Goal: Transaction & Acquisition: Purchase product/service

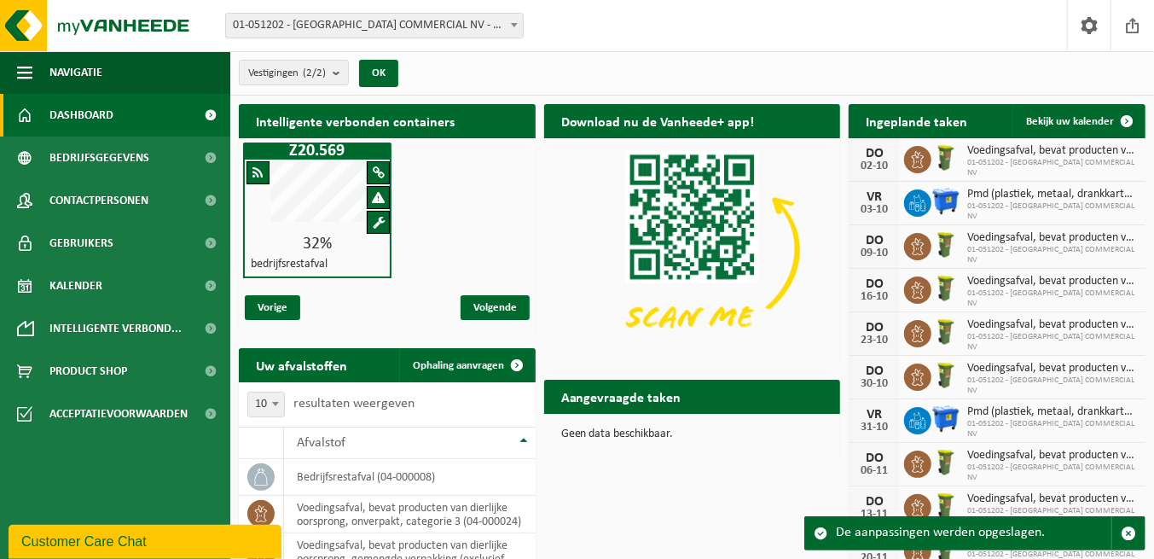
click at [700, 496] on div "Intelligente verbonden containers Z20.569 32% bedrijfsrestafval Vorige Volgende…" at bounding box center [692, 496] width 915 height 800
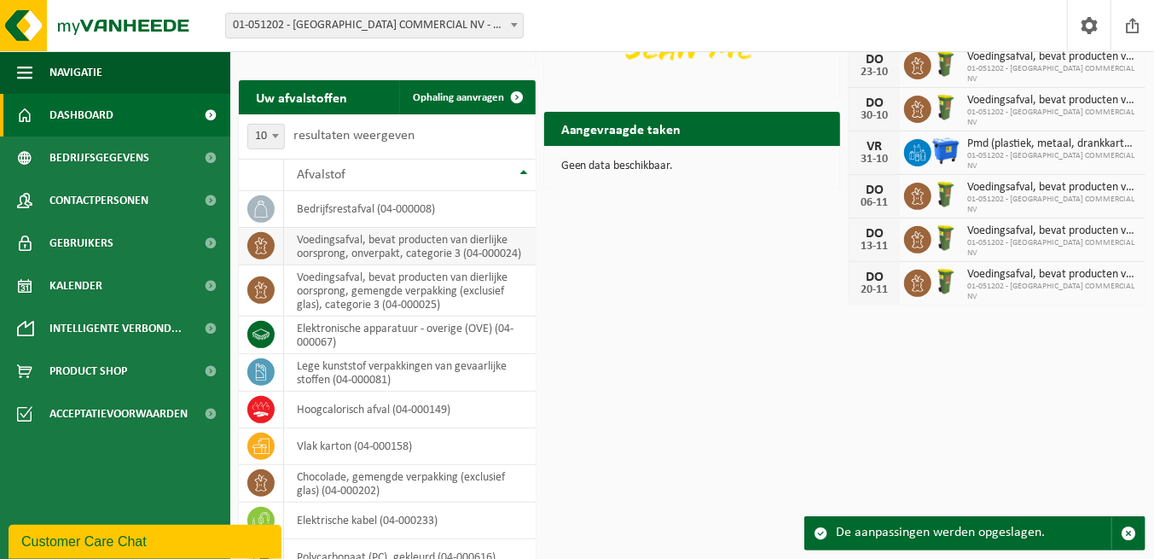
scroll to position [336, 0]
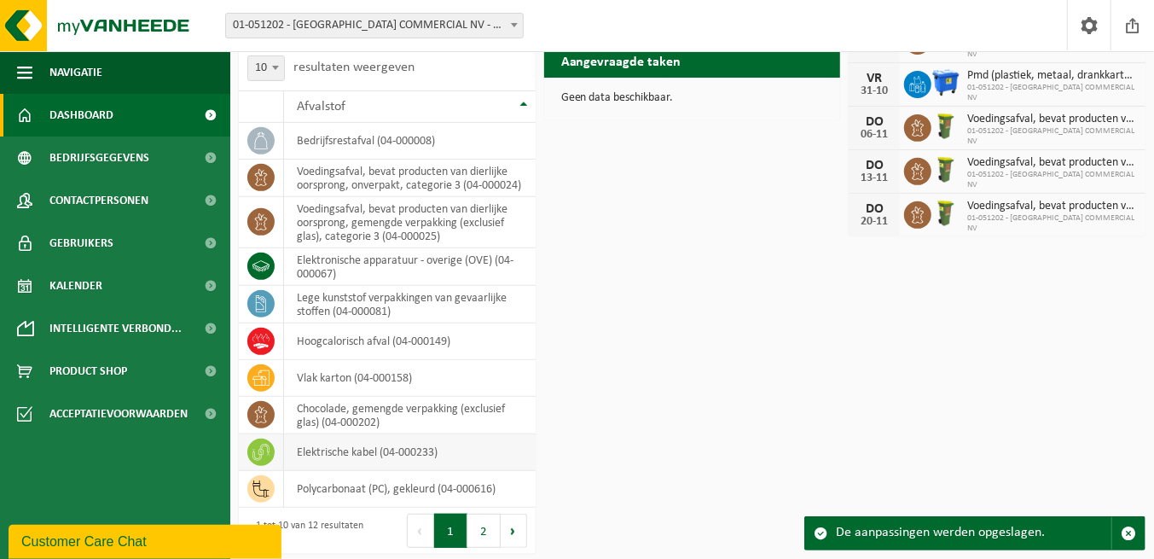
click at [253, 438] on span at bounding box center [260, 451] width 27 height 27
click at [258, 450] on icon at bounding box center [261, 452] width 17 height 17
click at [125, 375] on span "Product Shop" at bounding box center [88, 371] width 78 height 43
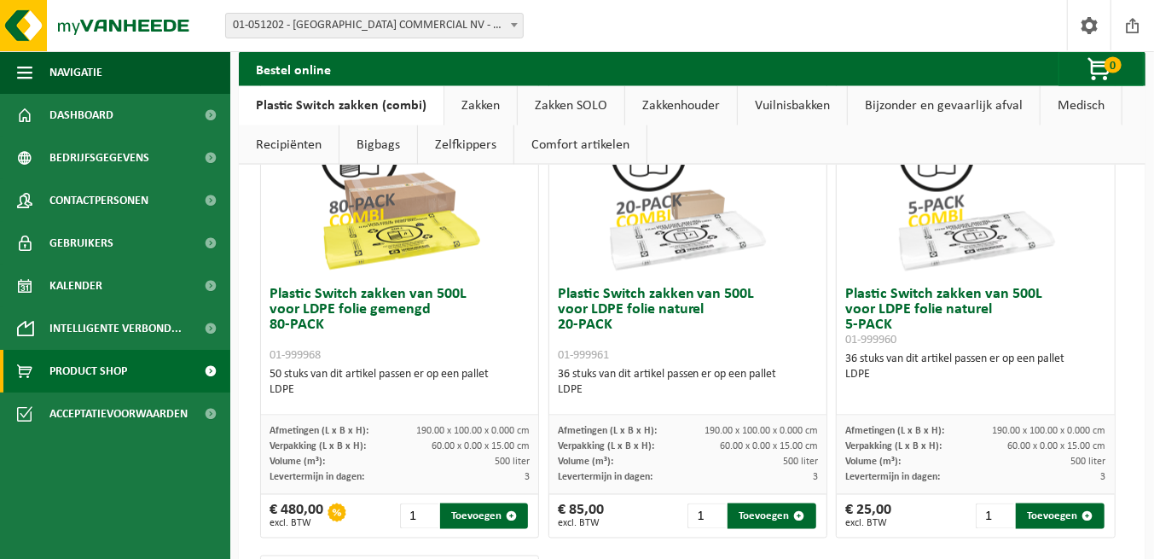
scroll to position [1536, 0]
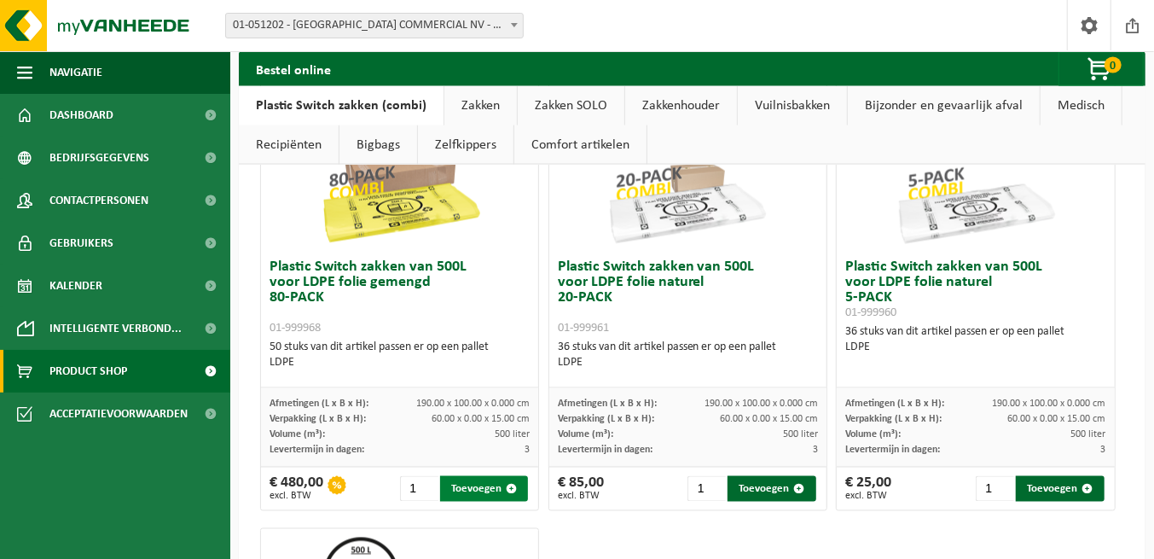
click at [514, 488] on span "button" at bounding box center [511, 489] width 11 height 11
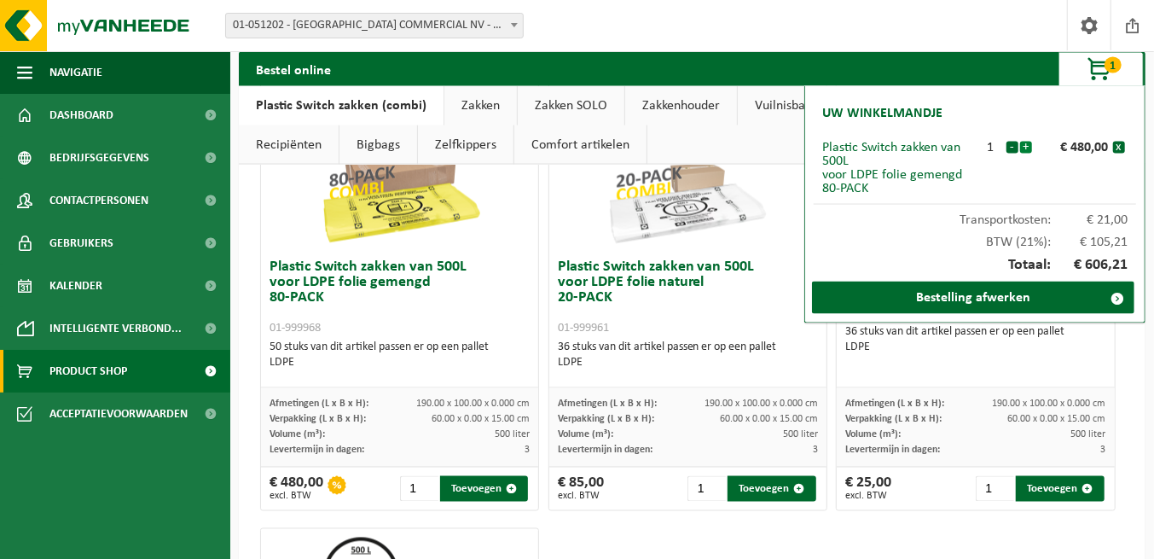
click at [1027, 148] on button "+" at bounding box center [1026, 148] width 12 height 12
click at [1013, 146] on button "-" at bounding box center [1013, 148] width 12 height 12
click at [1029, 146] on button "+" at bounding box center [1026, 148] width 12 height 12
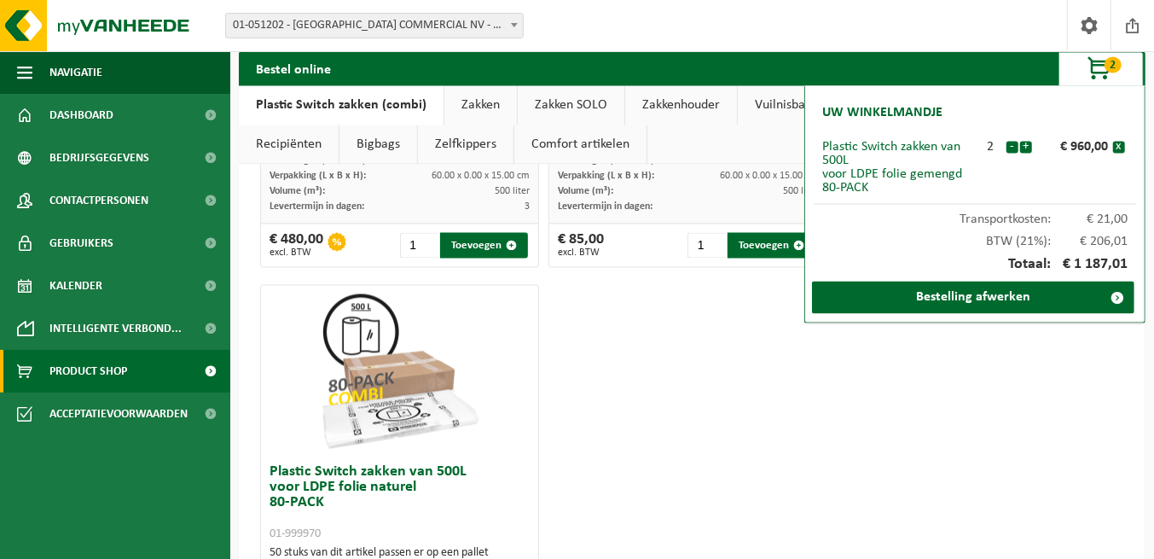
scroll to position [1717, 0]
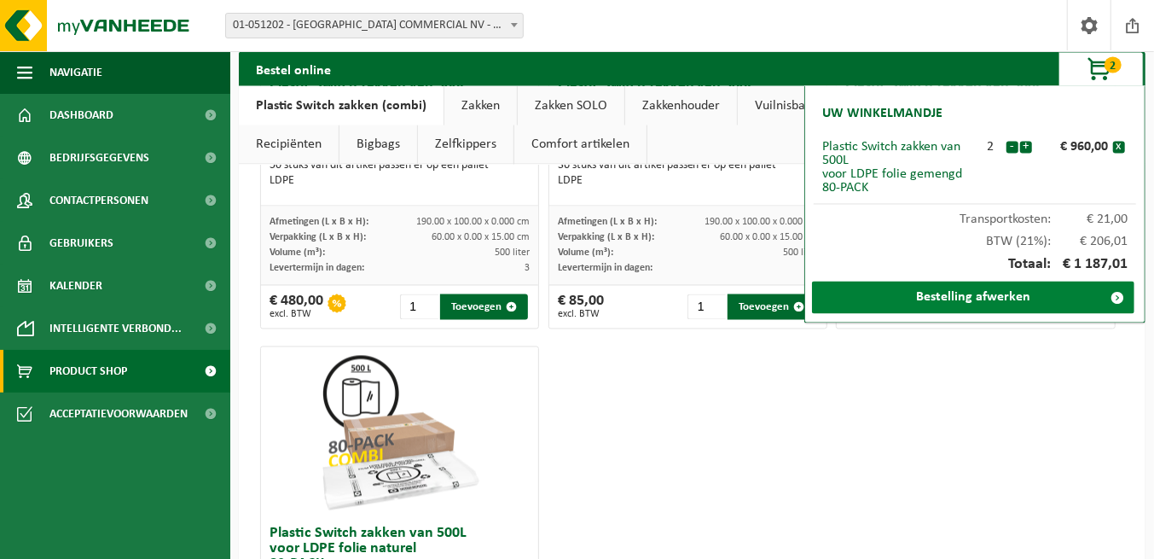
click at [1001, 302] on link "Bestelling afwerken" at bounding box center [973, 298] width 322 height 32
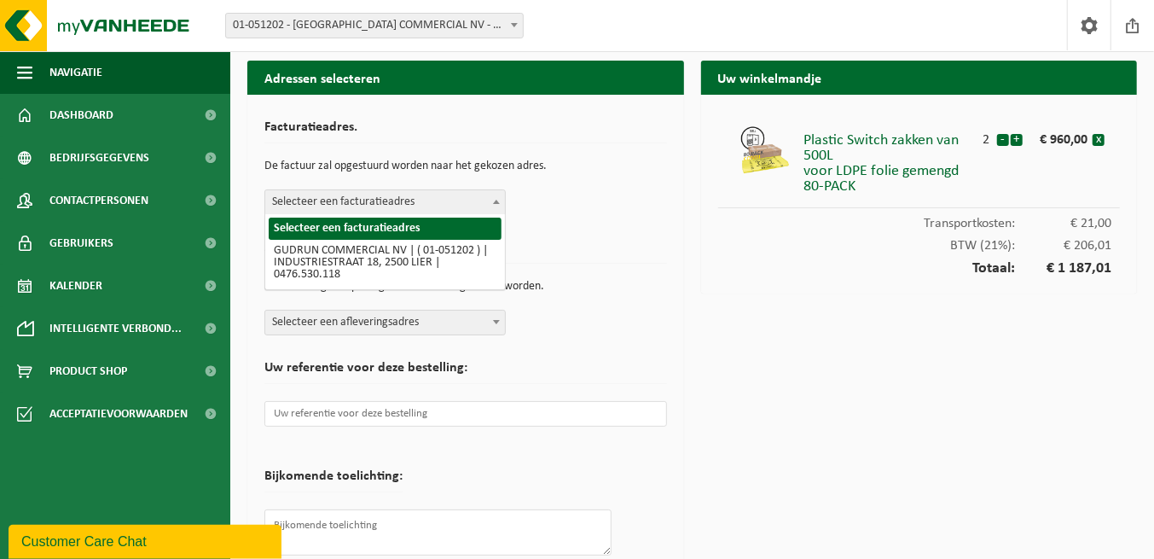
click at [501, 206] on span at bounding box center [496, 201] width 17 height 22
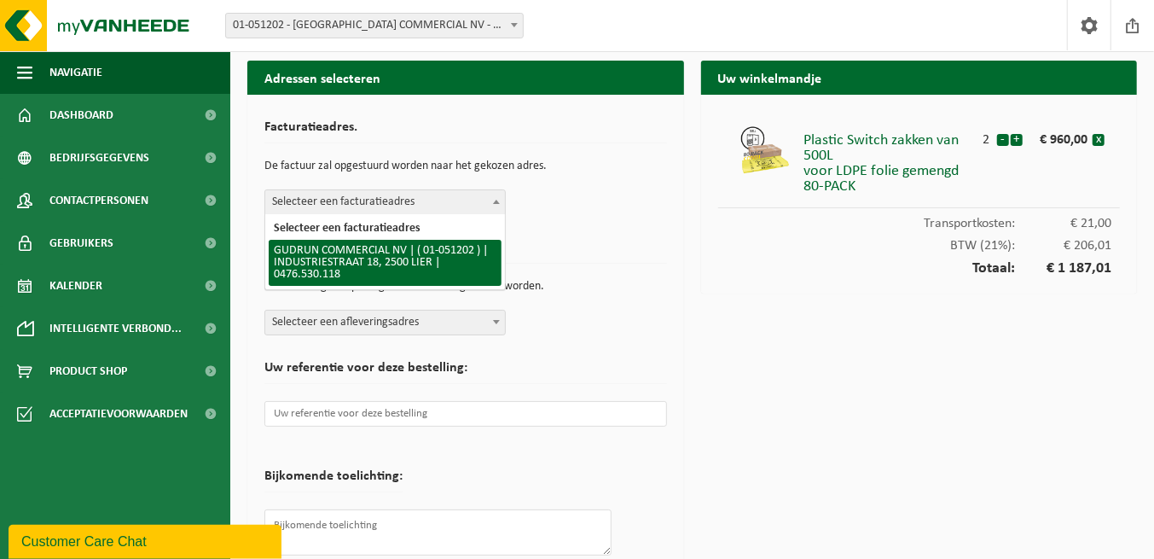
select select "246"
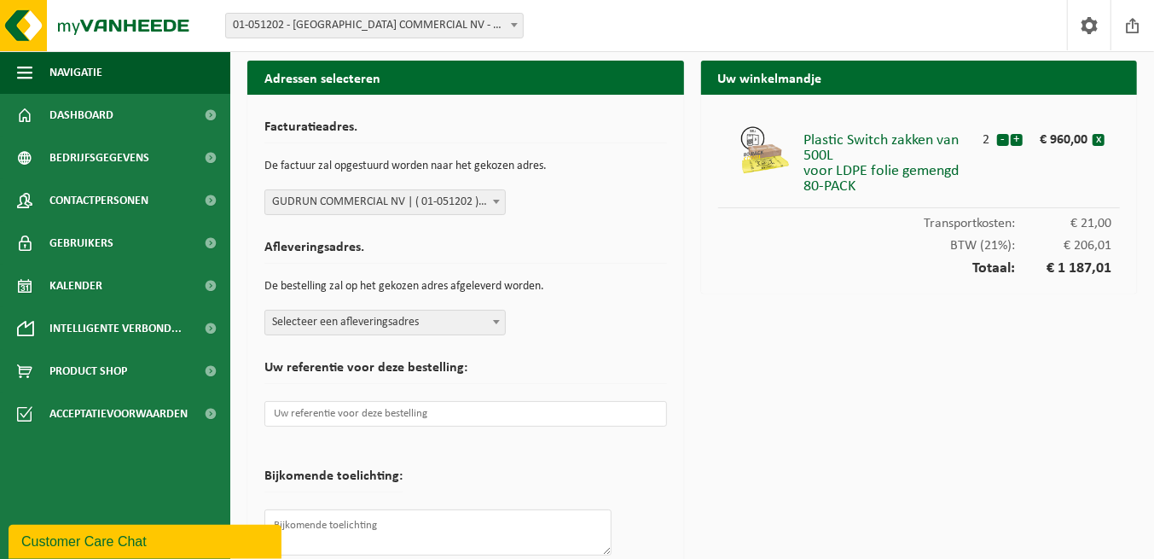
click at [501, 316] on span at bounding box center [496, 322] width 17 height 22
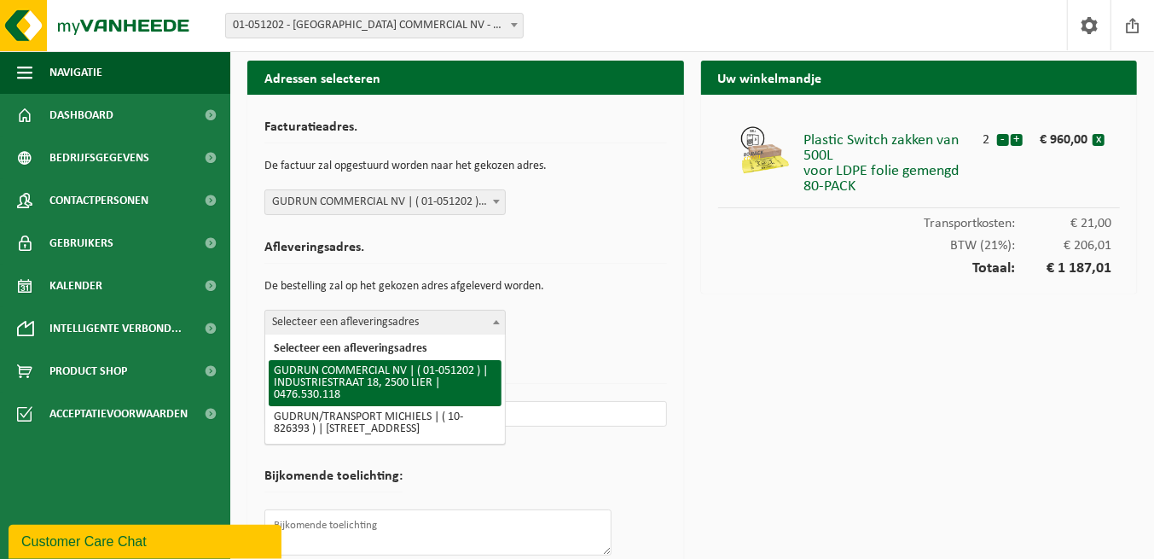
select select "246"
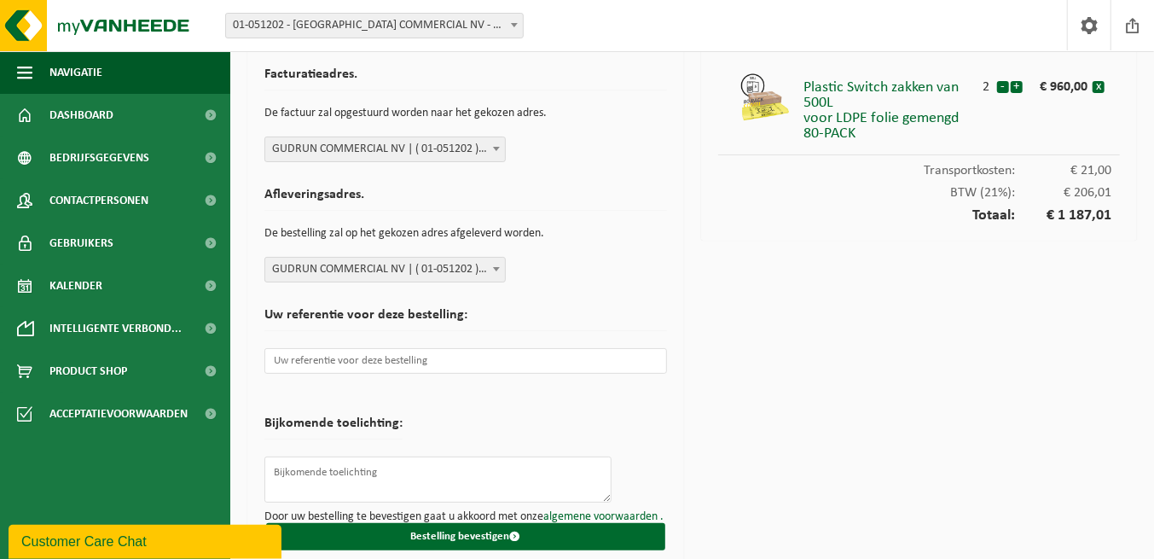
scroll to position [78, 0]
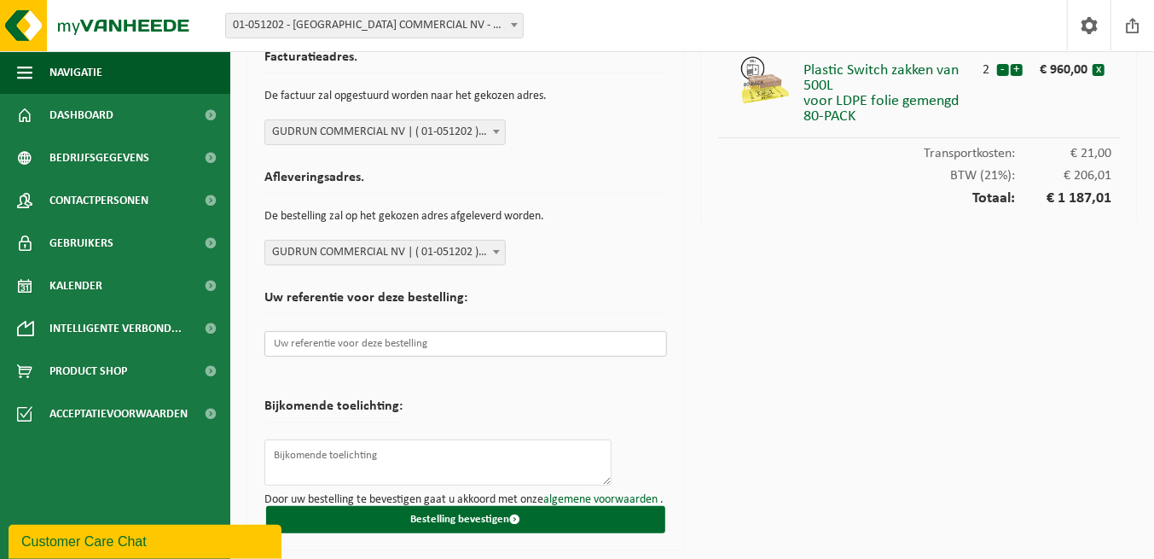
click at [315, 334] on input "text" at bounding box center [465, 344] width 403 height 26
click at [339, 331] on input "text" at bounding box center [465, 344] width 403 height 26
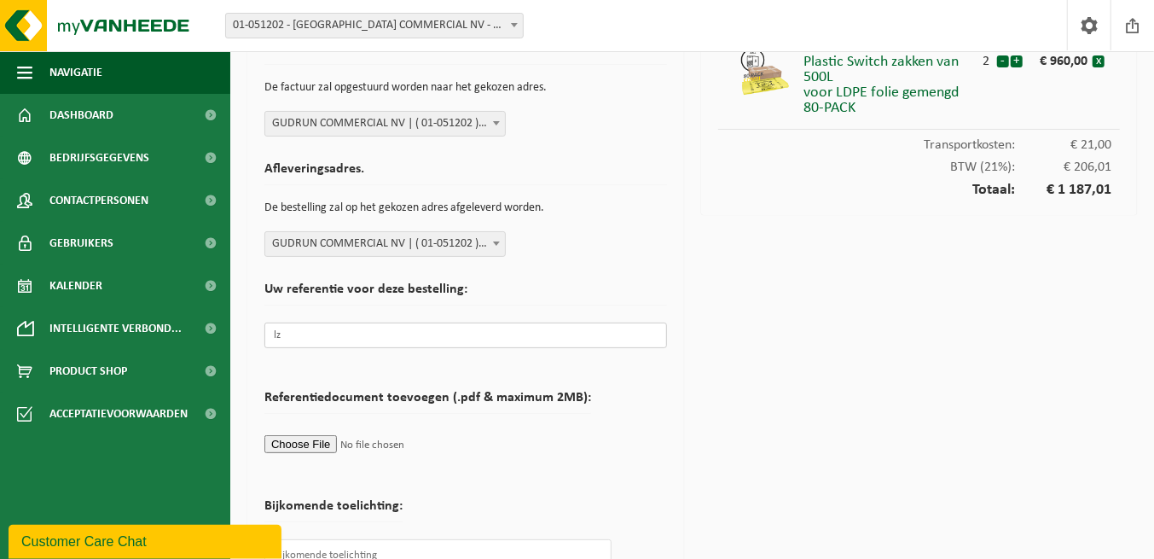
type input "l"
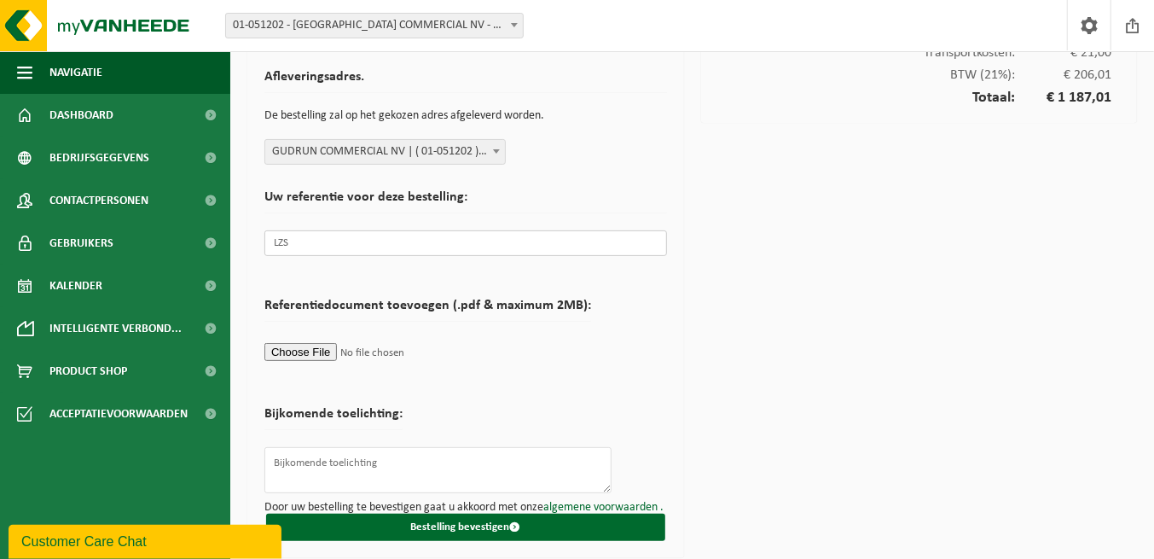
scroll to position [187, 0]
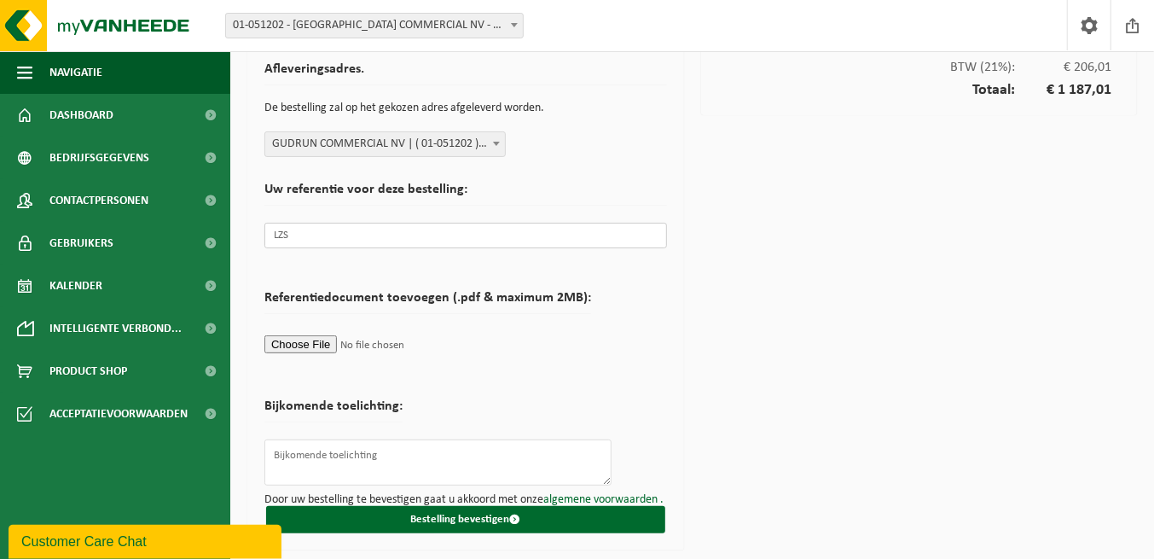
type input "LZS"
click at [353, 451] on textarea at bounding box center [437, 462] width 347 height 46
type textarea "L"
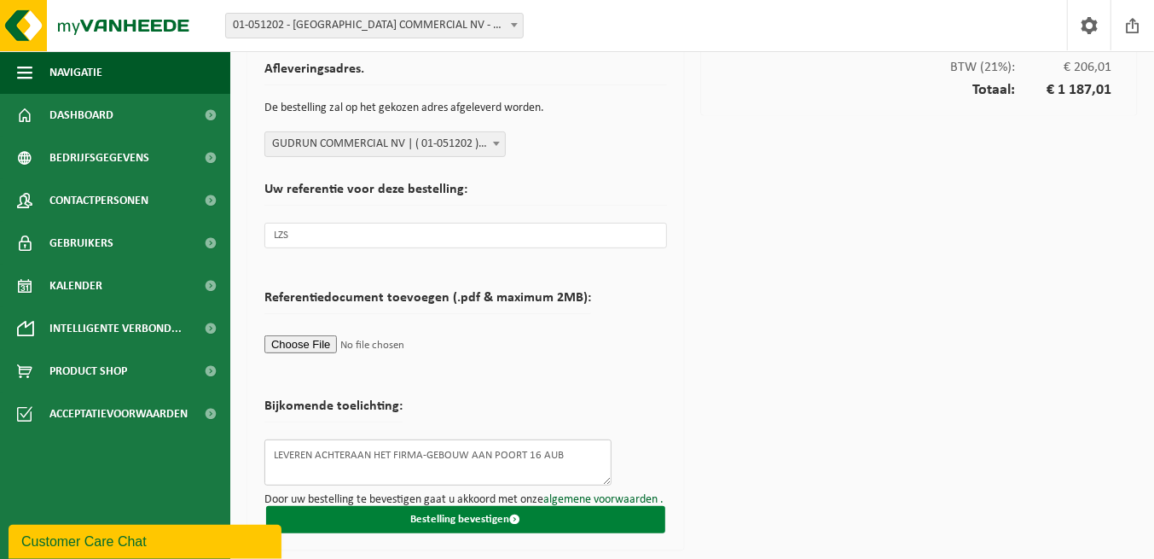
type textarea "LEVEREN ACHTERAAN HET FIRMA-GEBOUW AAN POORT 16 AUB"
click at [471, 512] on button "Bestelling bevestigen" at bounding box center [465, 519] width 399 height 27
